Goal: Information Seeking & Learning: Learn about a topic

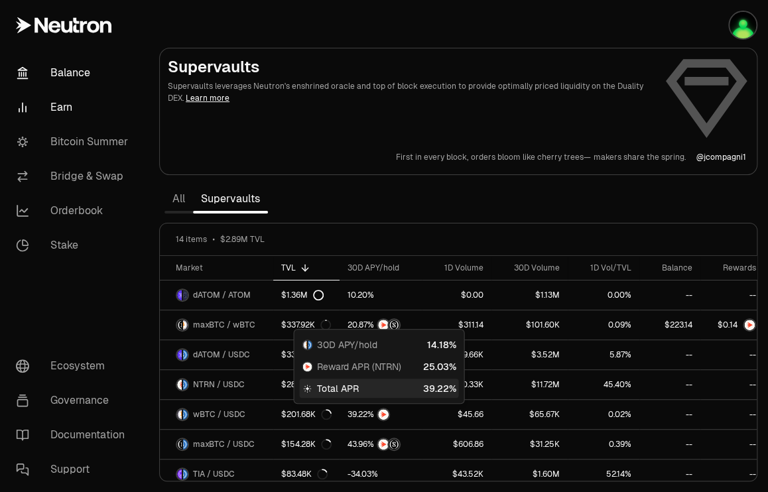
click at [71, 72] on link "Balance" at bounding box center [74, 73] width 138 height 34
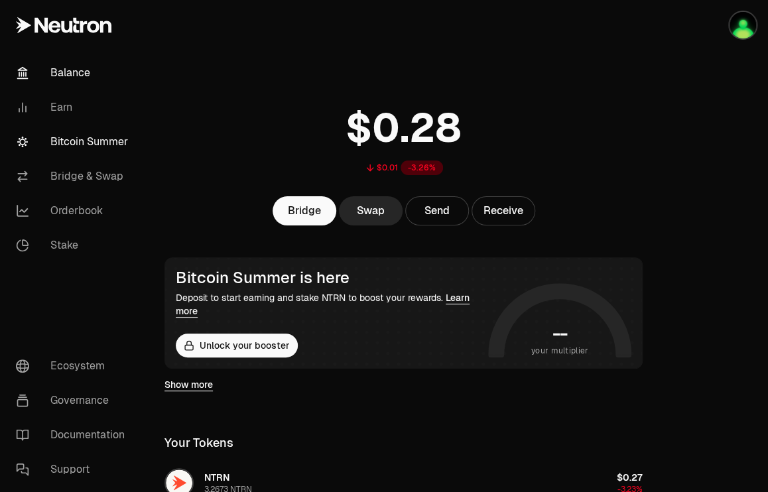
click at [69, 139] on link "Bitcoin Summer" at bounding box center [74, 142] width 138 height 34
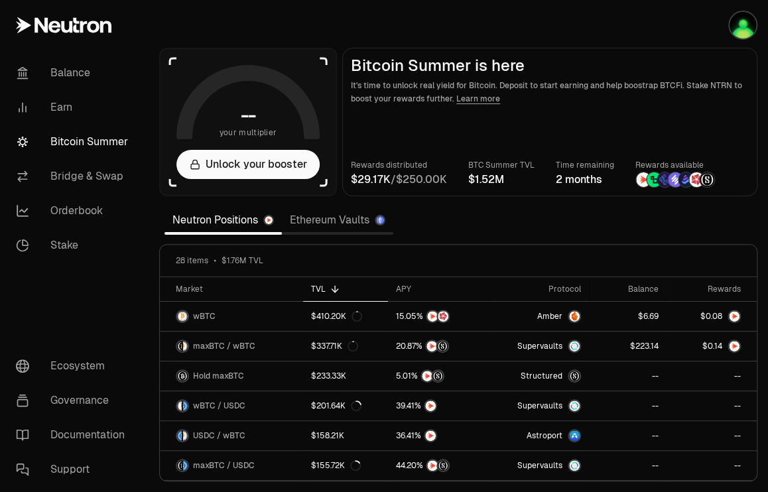
click at [735, 222] on section "-- your multiplier Unlock your booster Bitcoin Summer is here It's time to unlo…" at bounding box center [459, 246] width 620 height 492
drag, startPoint x: 756, startPoint y: 296, endPoint x: 757, endPoint y: 281, distance: 14.7
click at [756, 281] on div at bounding box center [754, 301] width 5 height 47
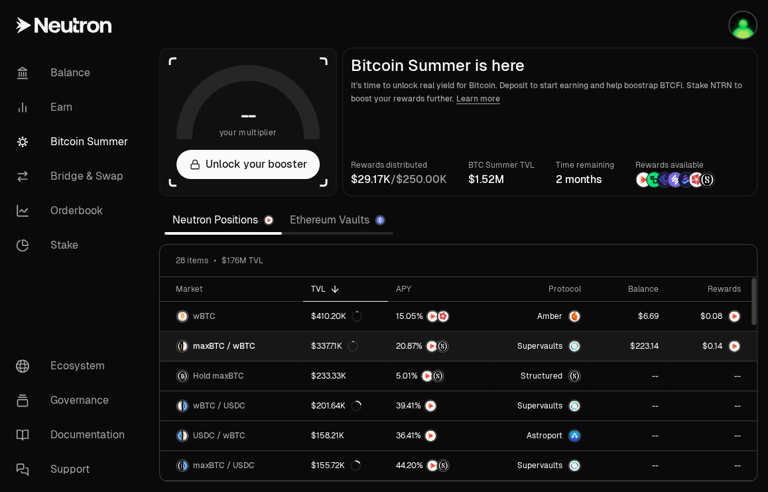
click at [257, 342] on link "maxBTC / wBTC" at bounding box center [231, 346] width 143 height 29
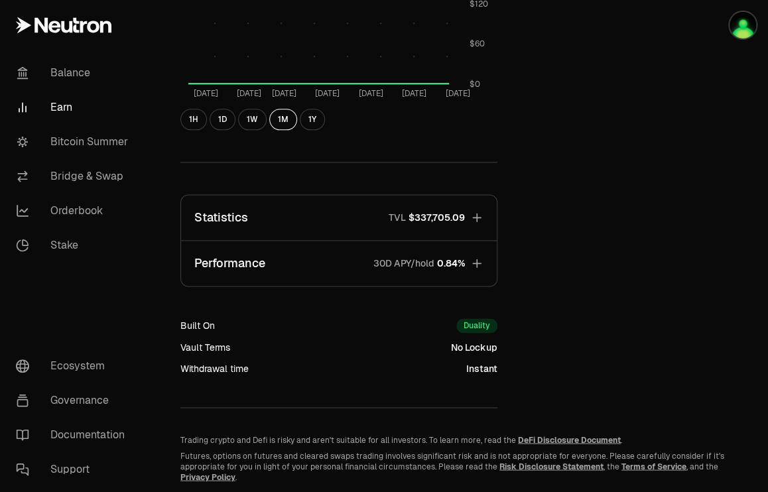
scroll to position [584, 0]
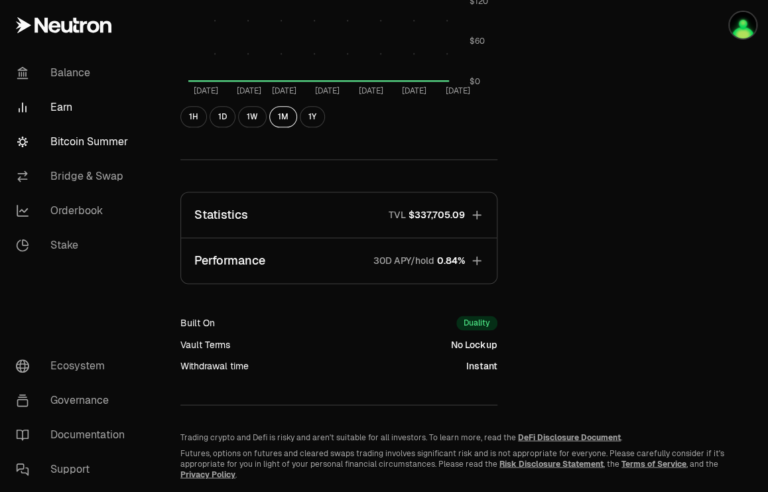
click at [66, 143] on link "Bitcoin Summer" at bounding box center [74, 142] width 138 height 34
